Goal: Task Accomplishment & Management: Use online tool/utility

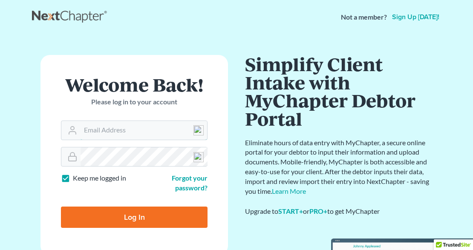
type input "sumuzik@teleport.com"
click at [127, 216] on input "Log In" at bounding box center [134, 217] width 147 height 21
type input "Thinking..."
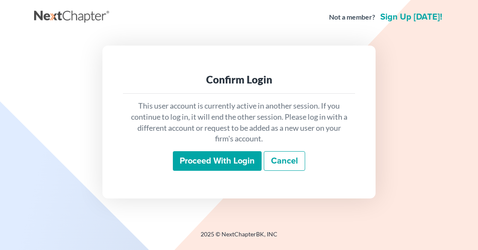
click at [223, 164] on input "Proceed with login" at bounding box center [217, 161] width 89 height 20
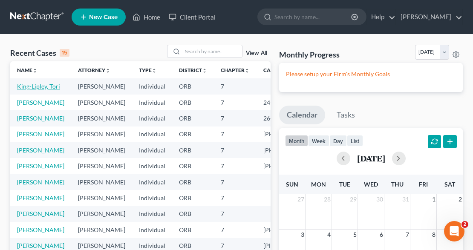
click at [22, 90] on link "King-Lipley, Tori" at bounding box center [38, 86] width 43 height 7
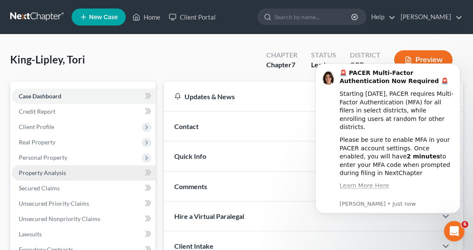
click at [38, 172] on span "Property Analysis" at bounding box center [42, 172] width 47 height 7
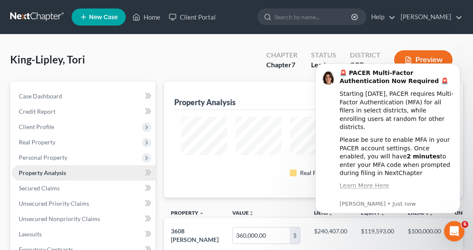
scroll to position [116, 299]
click at [454, 45] on div "Chapter Chapter 7 Status Lead District ORB Preview" at bounding box center [359, 60] width 207 height 30
click at [459, 65] on icon "Dismiss notification" at bounding box center [458, 66] width 5 height 5
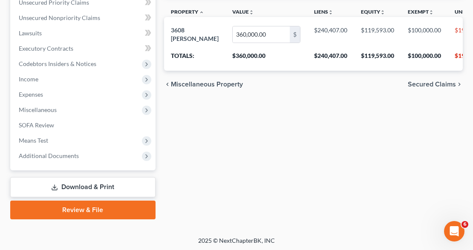
scroll to position [202, 0]
